Goal: Information Seeking & Learning: Learn about a topic

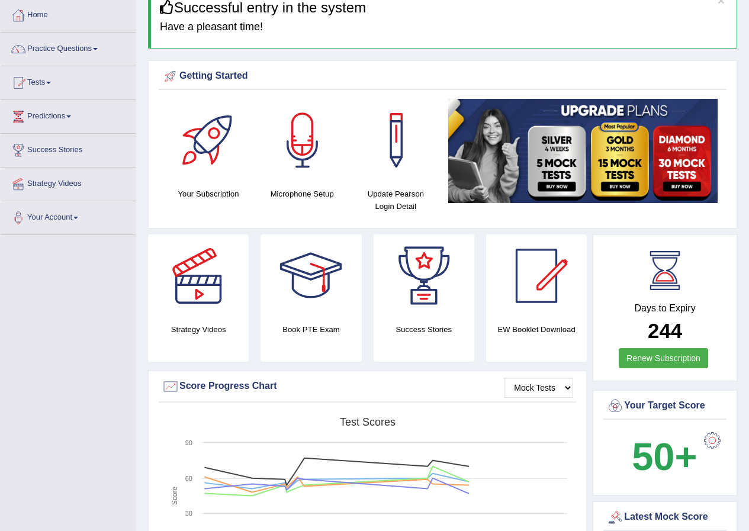
scroll to position [59, 0]
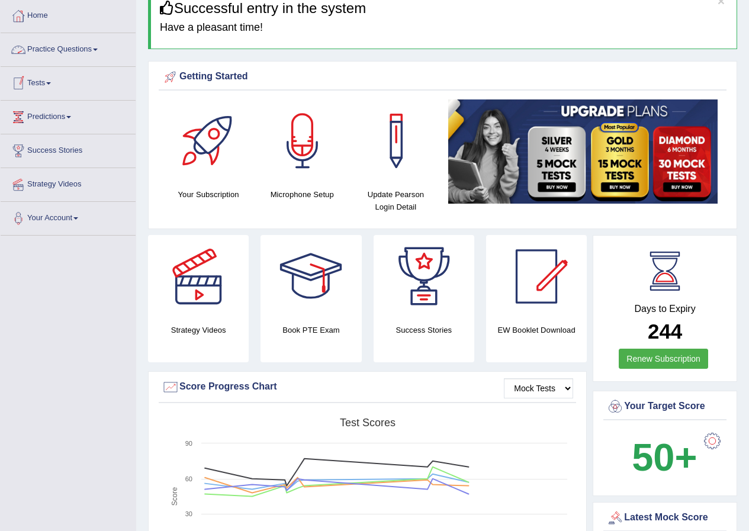
click at [100, 55] on link "Practice Questions" at bounding box center [68, 48] width 135 height 30
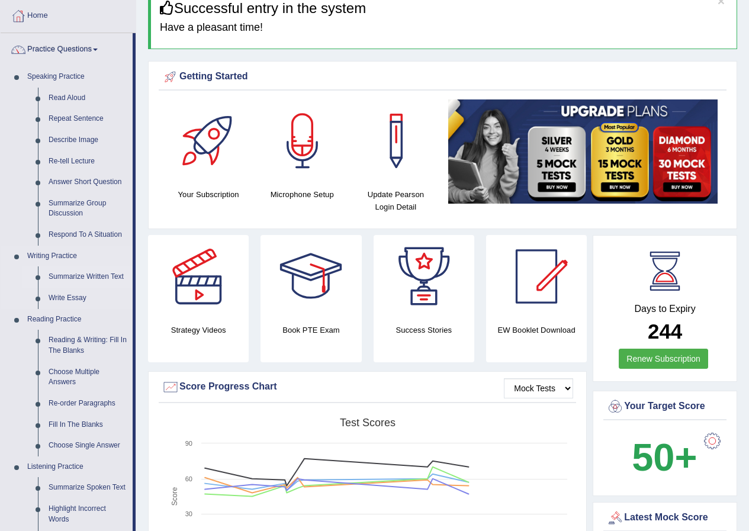
click at [85, 274] on link "Summarize Written Text" at bounding box center [87, 277] width 89 height 21
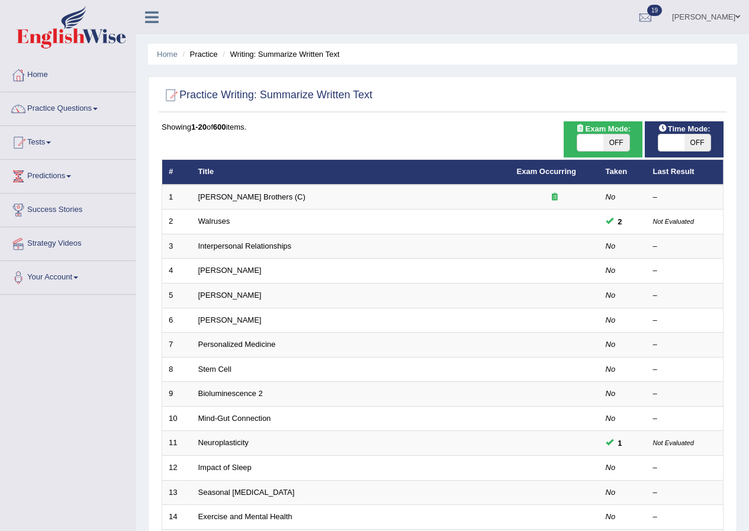
click at [589, 130] on span "Exam Mode:" at bounding box center [604, 129] width 64 height 12
click at [594, 145] on span at bounding box center [591, 142] width 26 height 17
checkbox input "true"
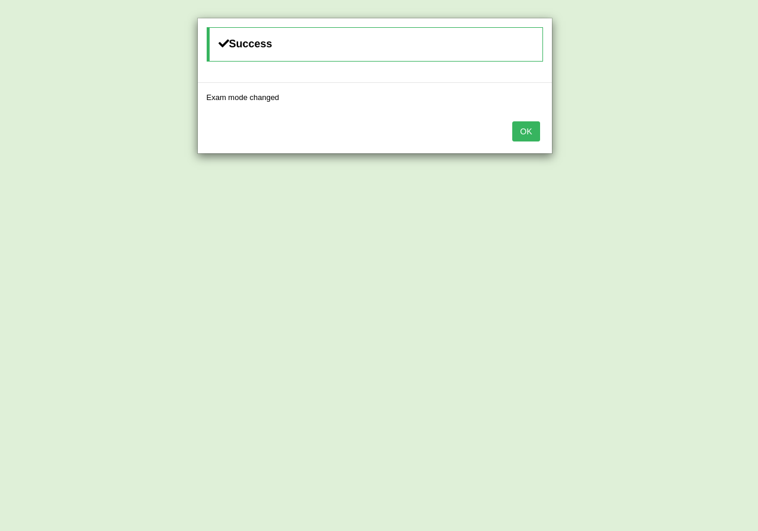
click at [521, 133] on button "OK" at bounding box center [525, 131] width 27 height 20
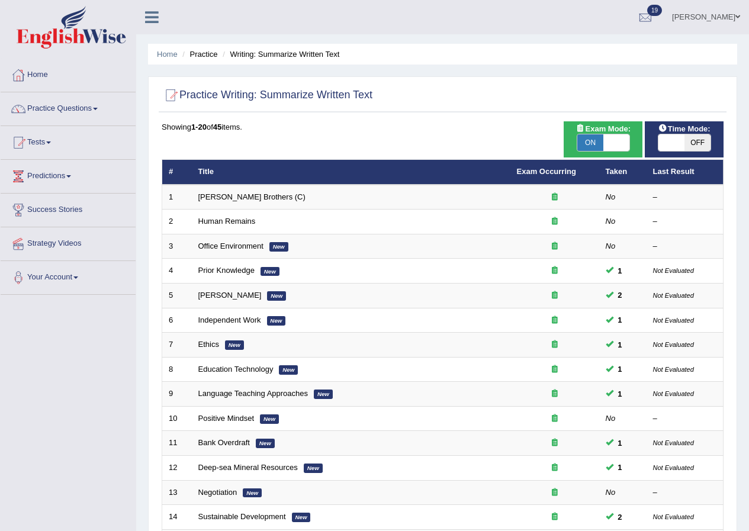
click at [673, 145] on span at bounding box center [672, 142] width 26 height 17
checkbox input "true"
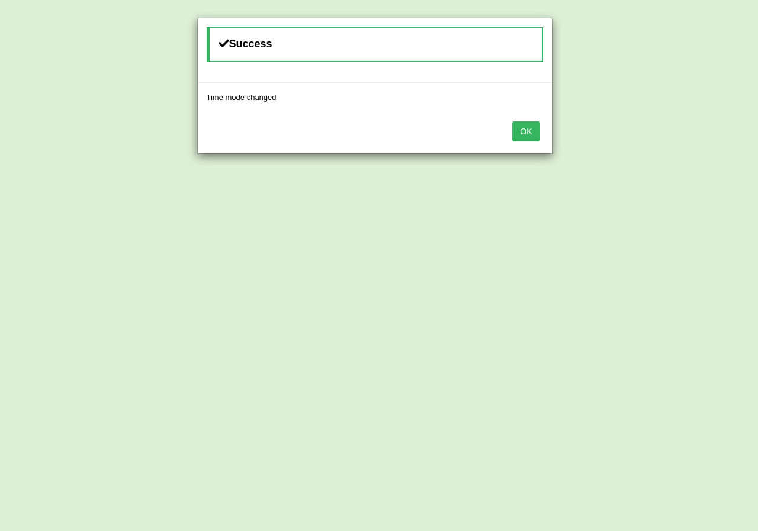
click at [529, 133] on button "OK" at bounding box center [525, 131] width 27 height 20
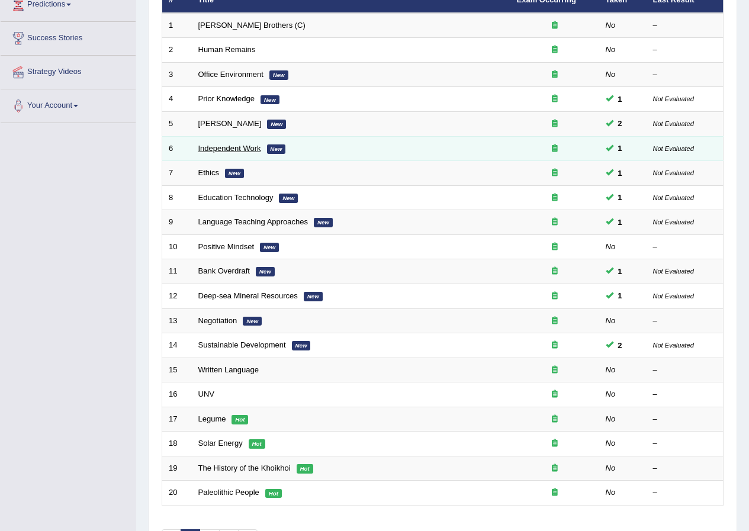
scroll to position [253, 0]
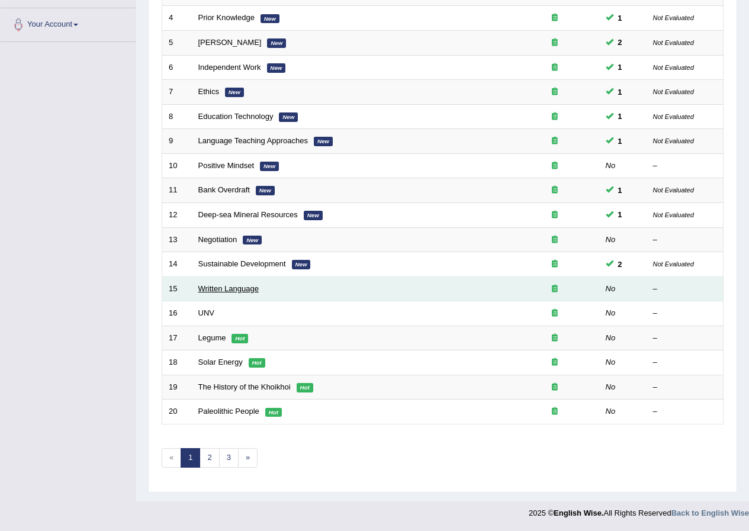
click at [239, 287] on link "Written Language" at bounding box center [228, 288] width 60 height 9
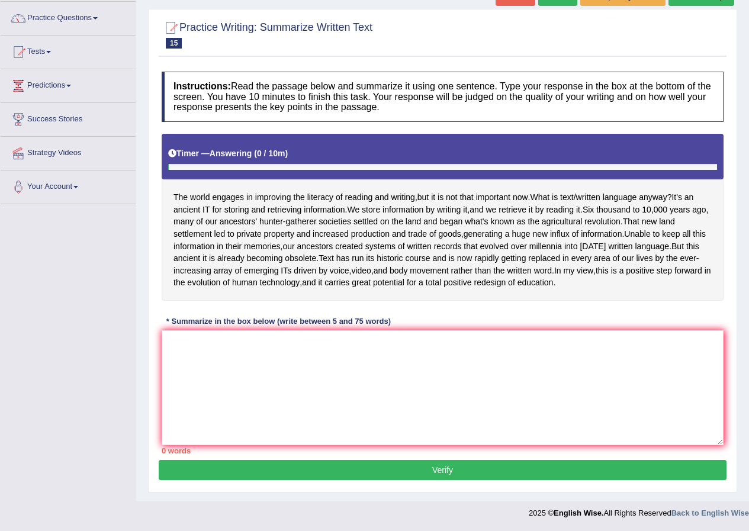
scroll to position [115, 0]
click at [342, 368] on textarea at bounding box center [443, 388] width 562 height 115
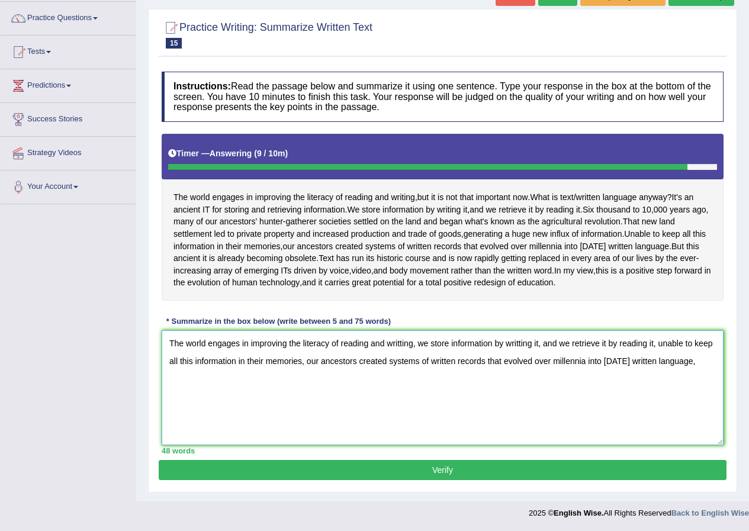
drag, startPoint x: 698, startPoint y: 369, endPoint x: 23, endPoint y: 300, distance: 679.5
click at [23, 300] on div "Toggle navigation Home Practice Questions Speaking Practice Read Aloud Repeat S…" at bounding box center [374, 217] width 749 height 616
type textarea "The world engages in improving the literacy of reading and writting, we store i…"
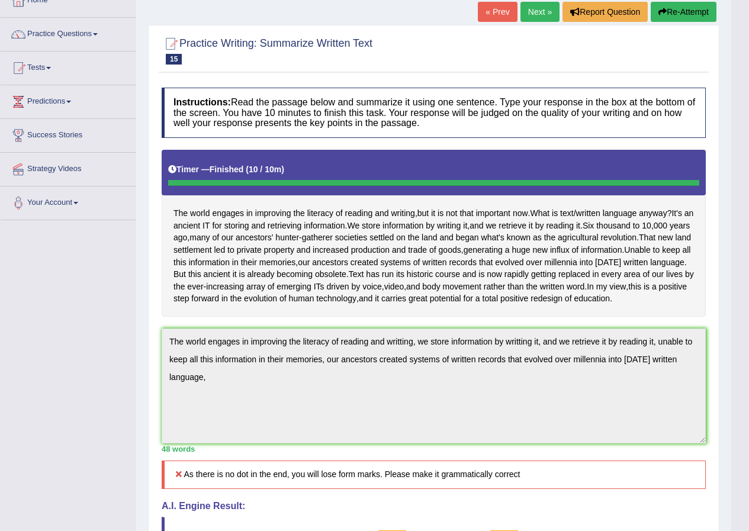
scroll to position [0, 0]
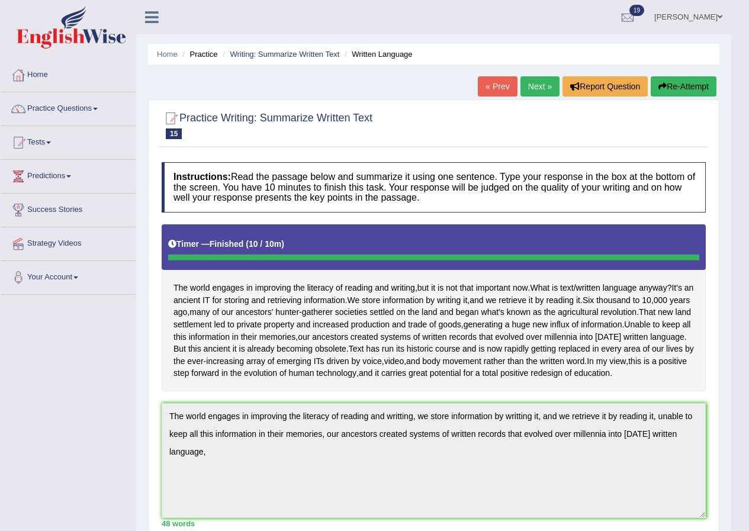
click at [684, 80] on button "Re-Attempt" at bounding box center [684, 86] width 66 height 20
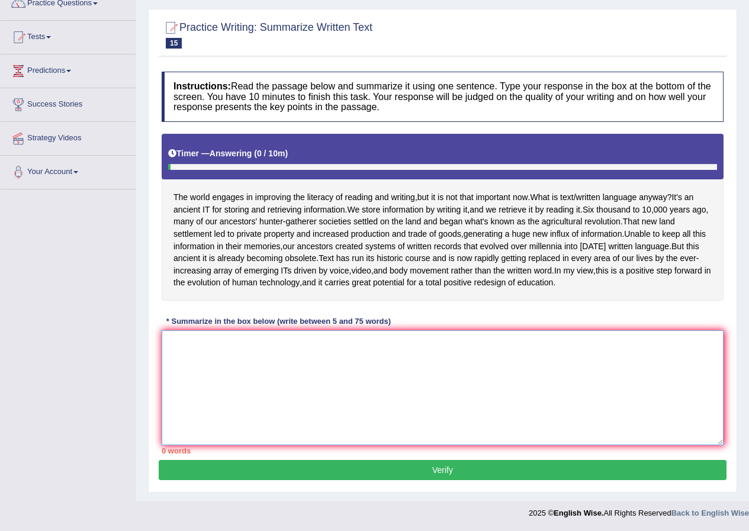
paste textarea "The world engages in improving the literacy of reading and writting, we store i…"
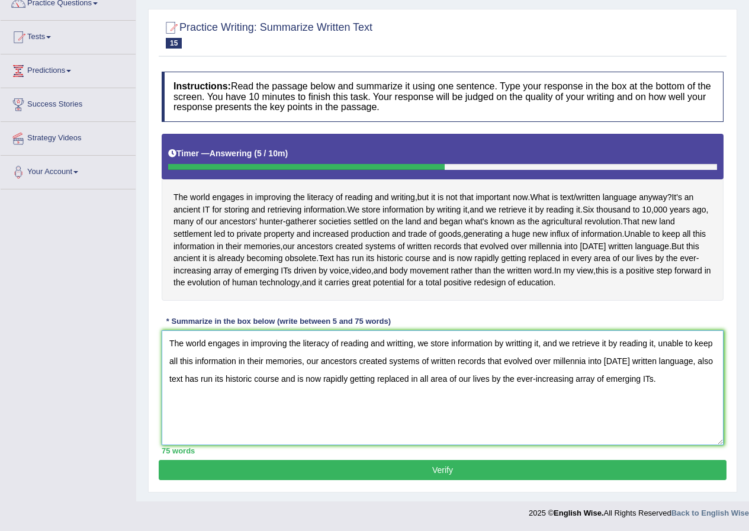
click at [306, 362] on textarea "The world engages in improving the literacy of reading and writting, we store i…" at bounding box center [443, 388] width 562 height 115
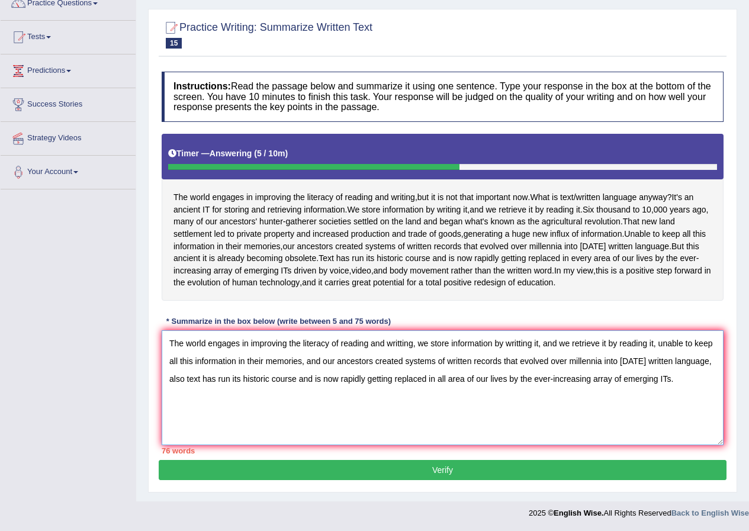
click at [687, 376] on textarea "The world engages in improving the literacy of reading and writting, we store i…" at bounding box center [443, 388] width 562 height 115
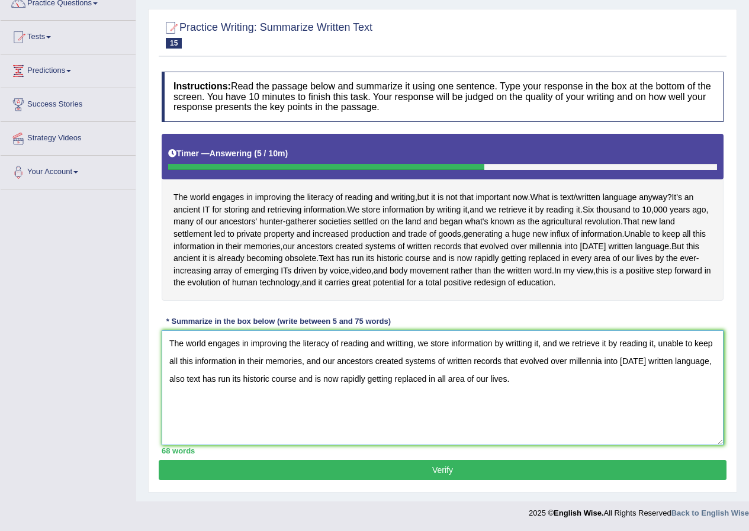
click at [559, 344] on textarea "The world engages in improving the literacy of reading and writting, we store i…" at bounding box center [443, 388] width 562 height 115
click at [319, 364] on textarea "The world engages in improving the literacy of reading and writting, we store i…" at bounding box center [443, 388] width 562 height 115
type textarea "The world engages in improving the literacy of reading and writting, we store i…"
click at [367, 474] on button "Verify" at bounding box center [443, 470] width 568 height 20
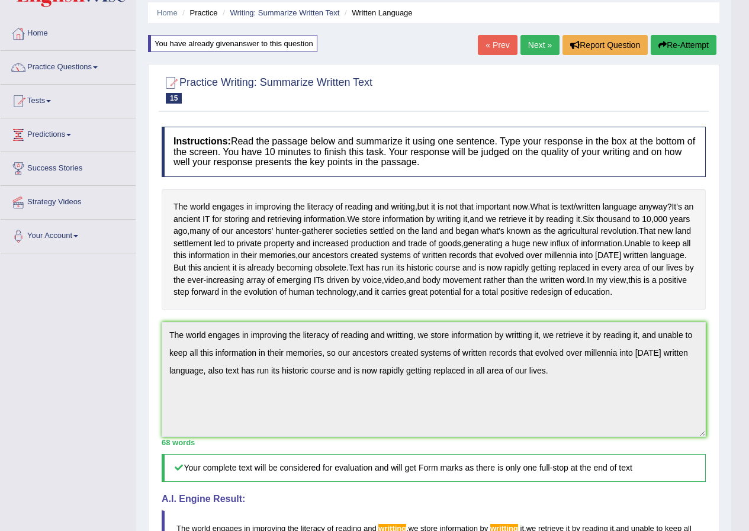
scroll to position [59, 0]
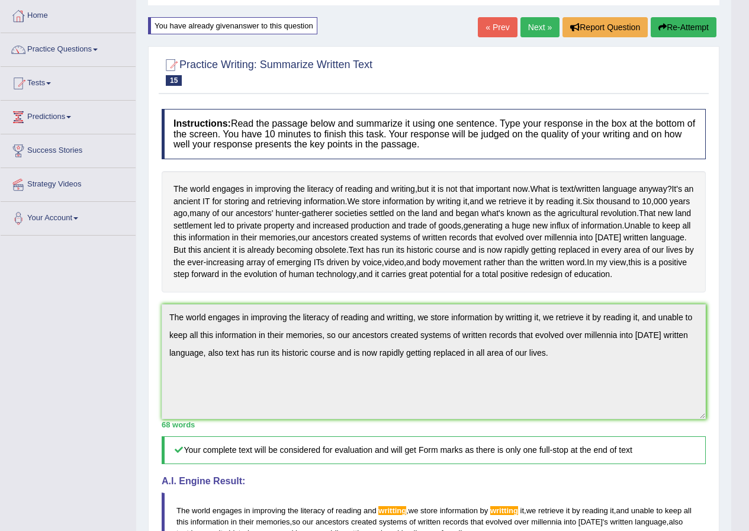
click at [546, 25] on link "Next »" at bounding box center [540, 27] width 39 height 20
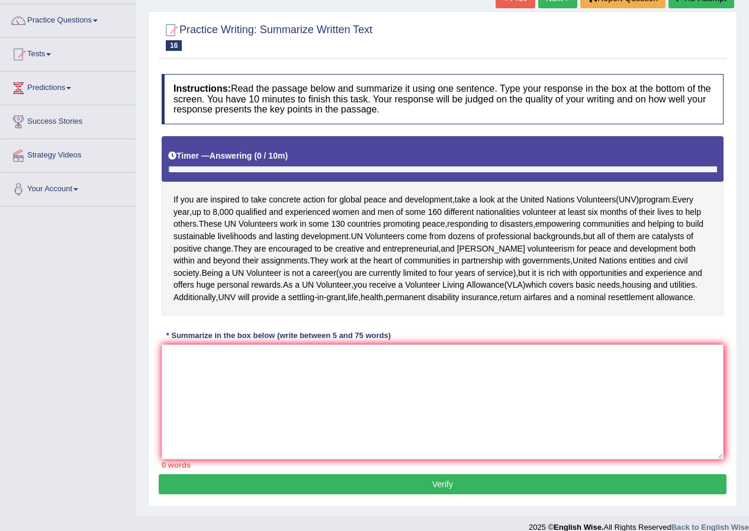
scroll to position [102, 0]
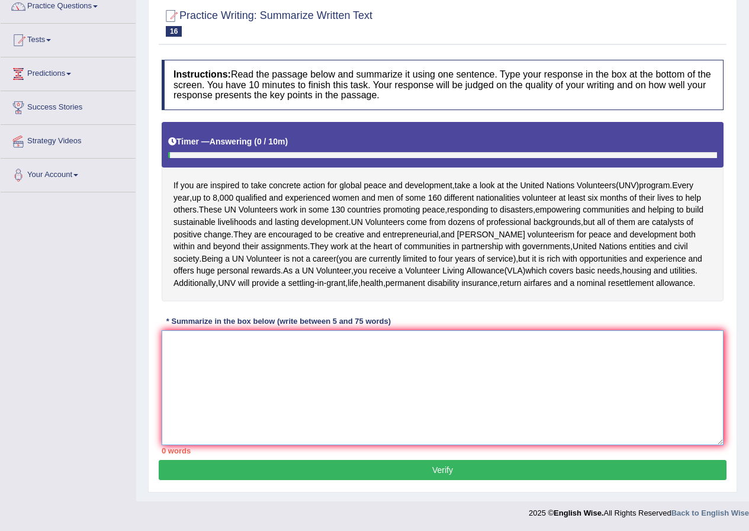
click at [375, 395] on textarea at bounding box center [443, 388] width 562 height 115
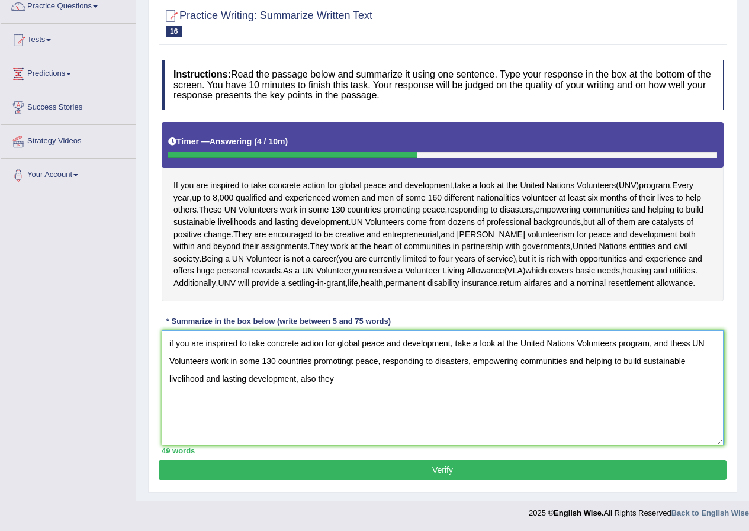
click at [172, 342] on textarea "if you are insprired to take concrete action for global peace and development, …" at bounding box center [443, 388] width 562 height 115
click at [350, 392] on textarea "If you are insprired to take concrete action for global peace and development, …" at bounding box center [443, 388] width 562 height 115
click at [690, 340] on textarea "If you are insprired to take concrete action for global peace and development, …" at bounding box center [443, 388] width 562 height 115
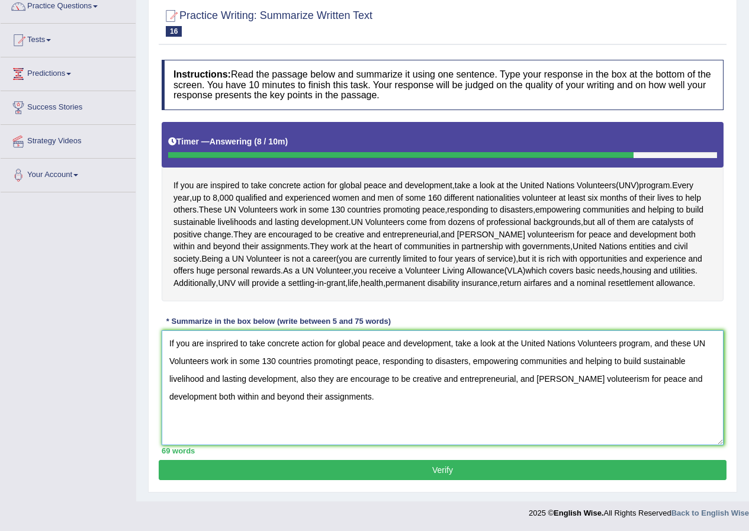
type textarea "If you are insprired to take concrete action for global peace and development, …"
click at [293, 475] on button "Verify" at bounding box center [443, 470] width 568 height 20
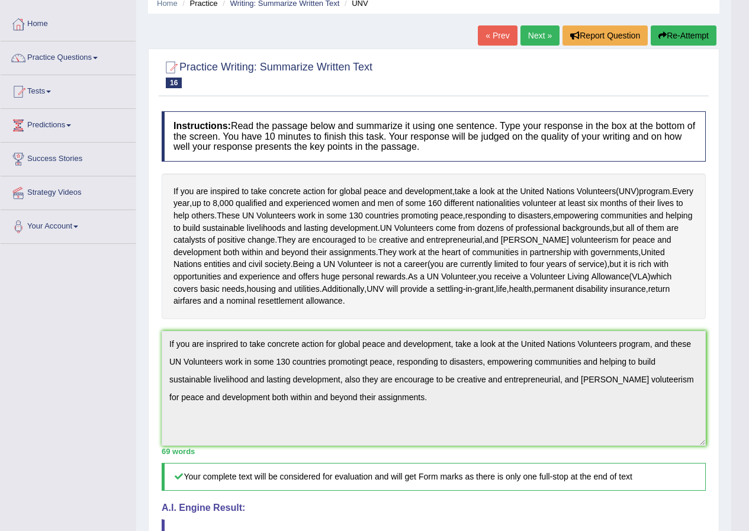
scroll to position [37, 0]
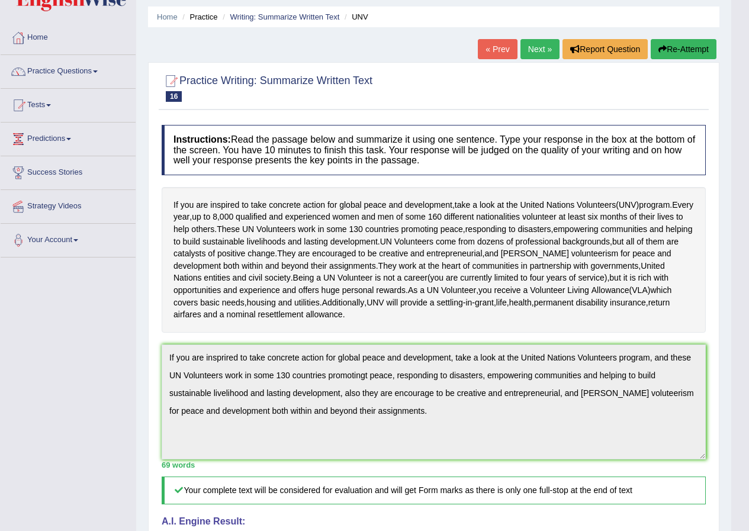
click at [546, 44] on link "Next »" at bounding box center [540, 49] width 39 height 20
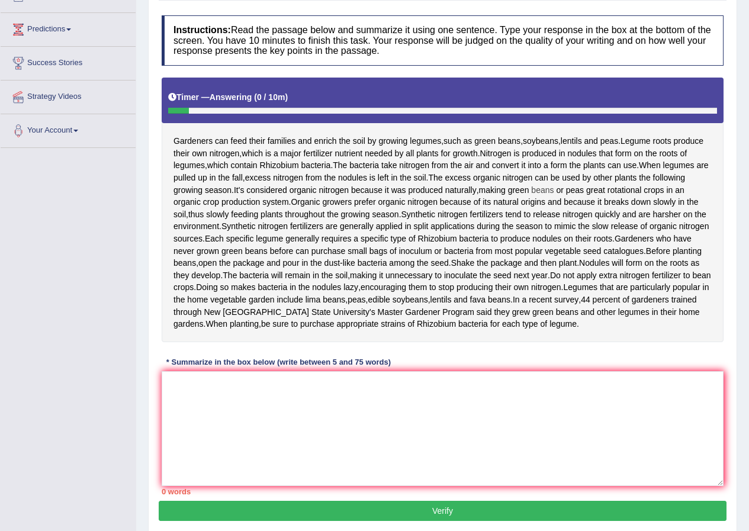
scroll to position [47, 0]
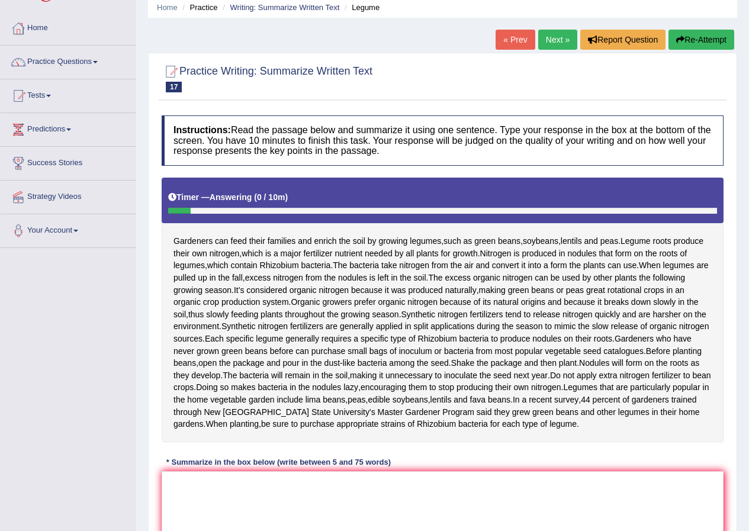
click at [701, 43] on button "Re-Attempt" at bounding box center [702, 40] width 66 height 20
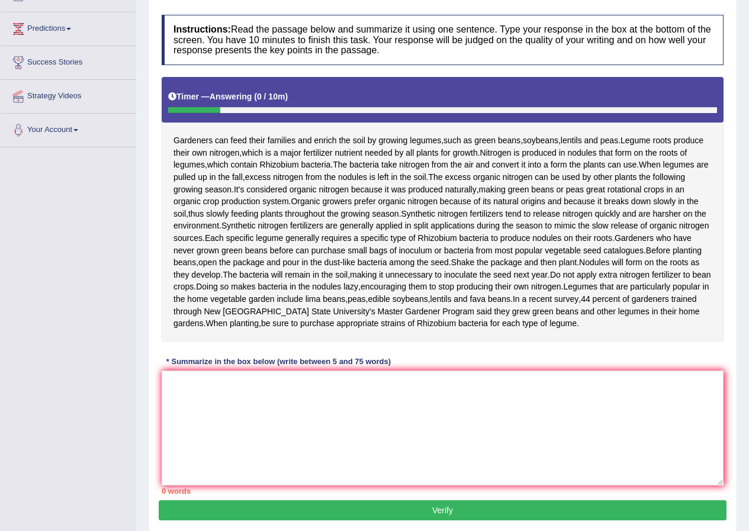
scroll to position [47, 0]
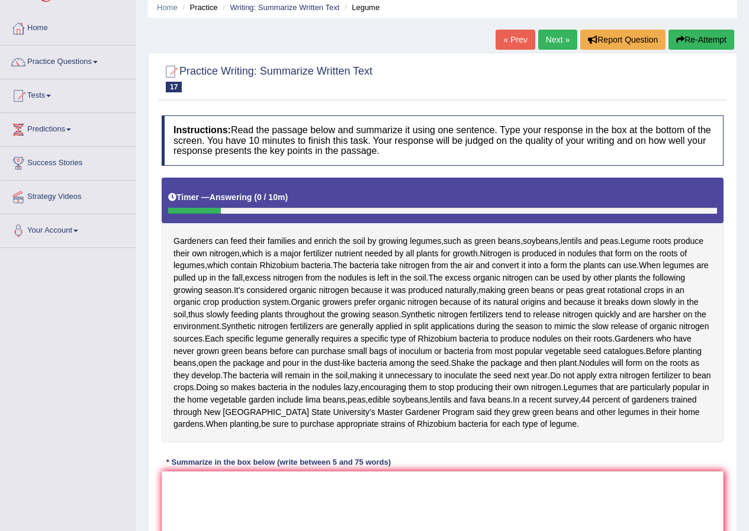
click at [710, 35] on button "Re-Attempt" at bounding box center [702, 40] width 66 height 20
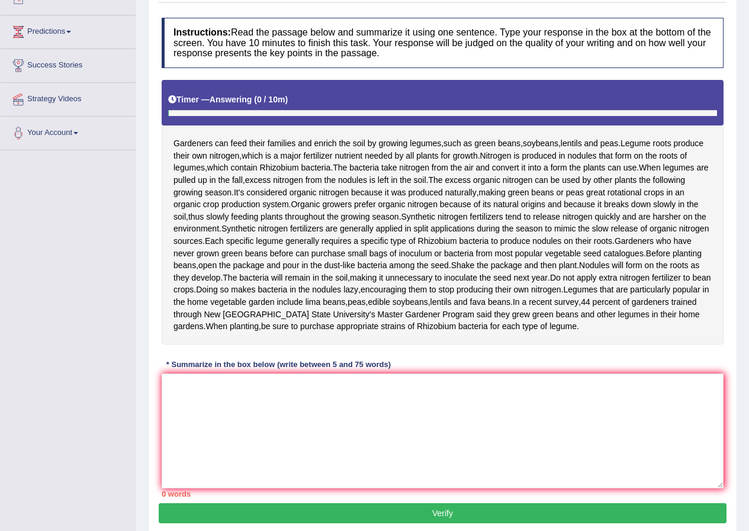
scroll to position [165, 0]
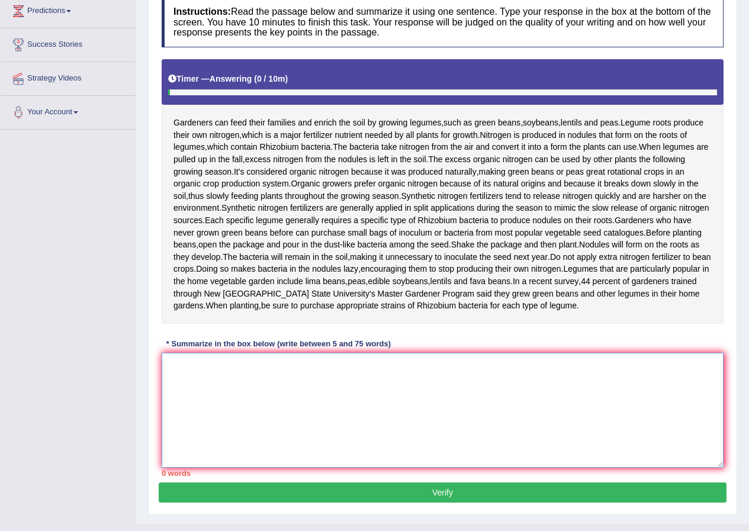
click at [241, 427] on textarea at bounding box center [443, 410] width 562 height 115
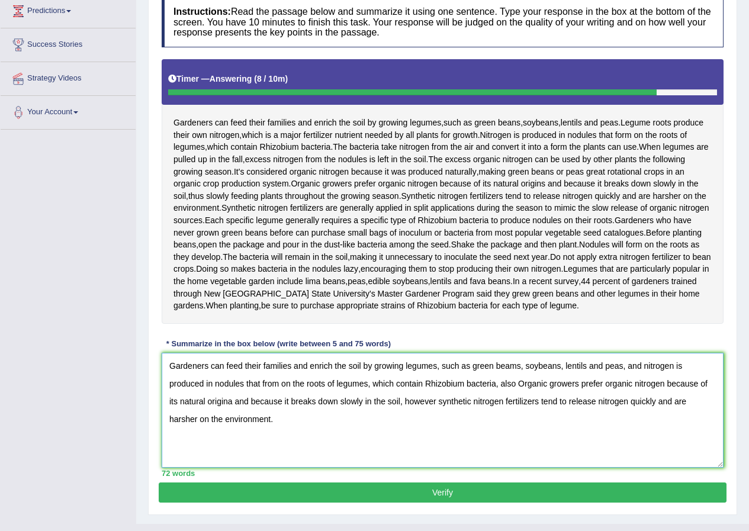
scroll to position [225, 0]
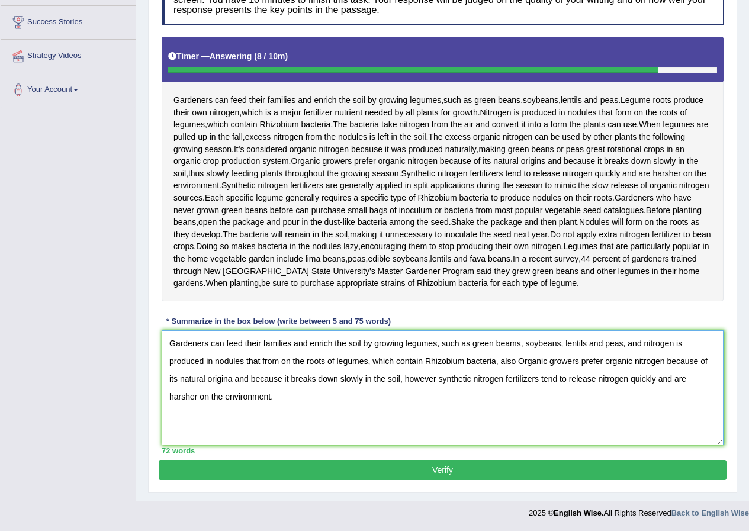
type textarea "Gardeners can feed their families and enrich the soil by growing legumes, such …"
click at [262, 472] on button "Verify" at bounding box center [443, 470] width 568 height 20
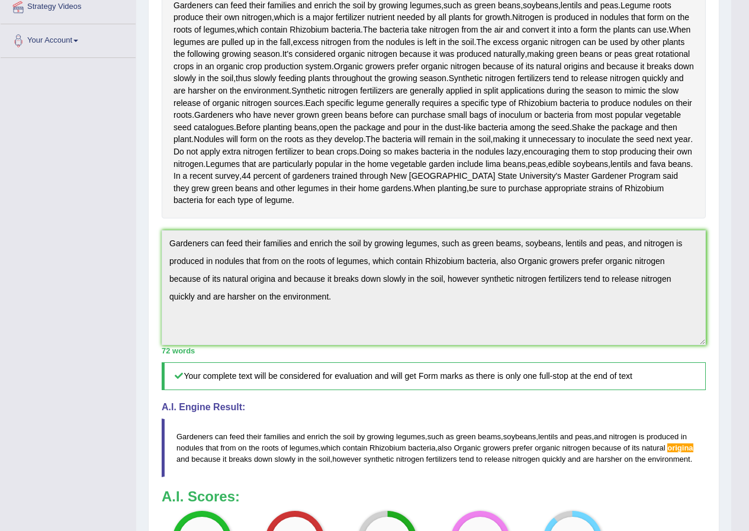
scroll to position [0, 0]
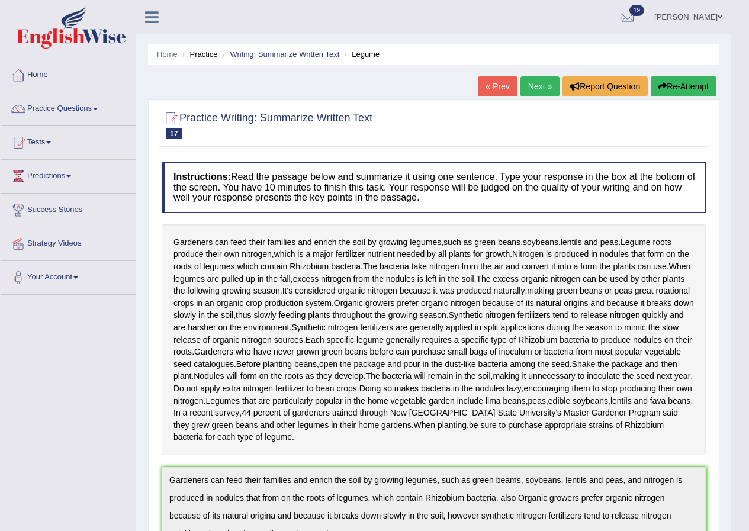
click at [716, 17] on link "Mohan sundaram" at bounding box center [689, 15] width 86 height 31
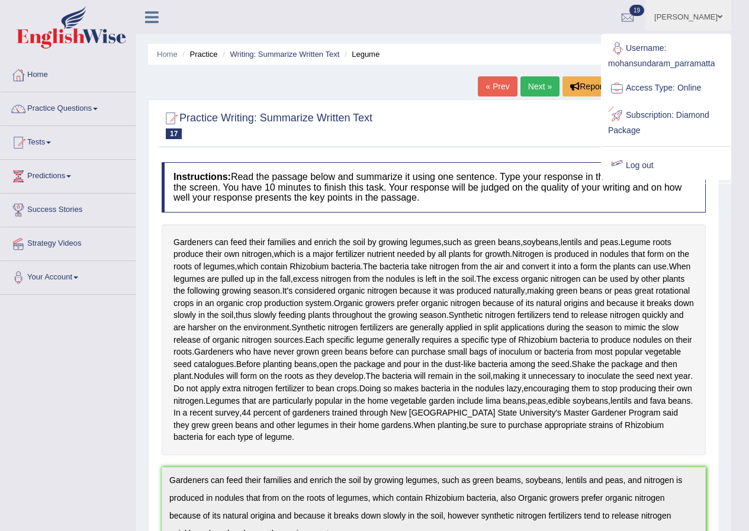
click at [650, 169] on link "Log out" at bounding box center [667, 165] width 128 height 27
